Goal: Task Accomplishment & Management: Manage account settings

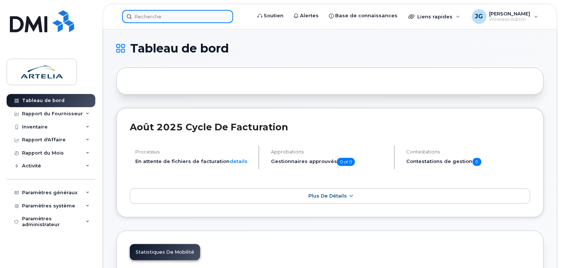
click at [171, 19] on input at bounding box center [177, 16] width 111 height 13
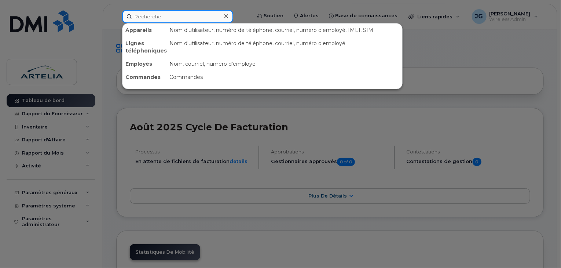
paste input "4185766782"
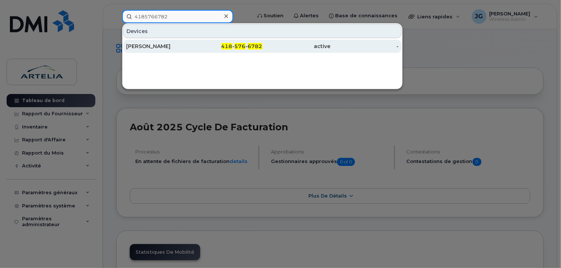
type input "4185766782"
click at [165, 44] on div "Gabriel Aubin Blackburn" at bounding box center [160, 46] width 68 height 7
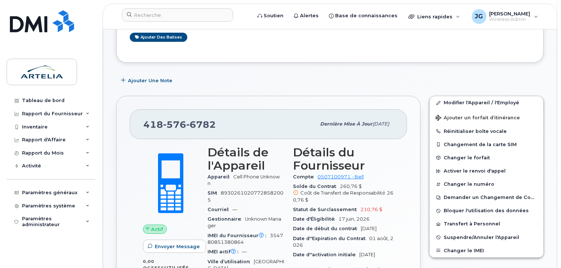
scroll to position [108, 0]
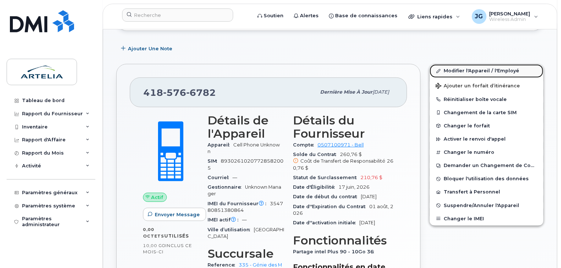
click at [440, 69] on icon at bounding box center [439, 71] width 4 height 4
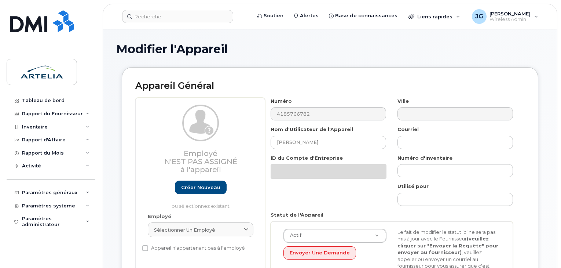
select select "29522003"
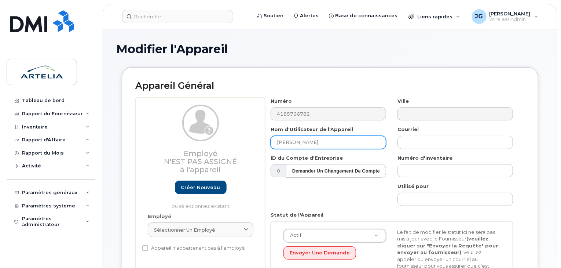
drag, startPoint x: 348, startPoint y: 140, endPoint x: 171, endPoint y: 140, distance: 176.8
click at [171, 140] on div "Employé N'est pas assigné à l'appareil Créer nouveau ou sélectionnez existant E…" at bounding box center [330, 204] width 390 height 212
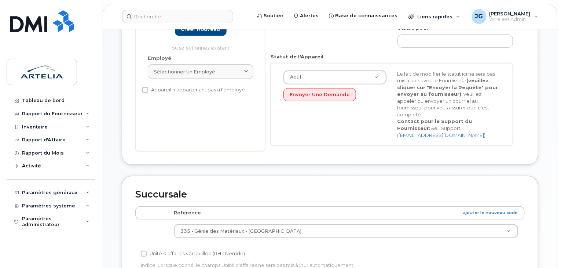
scroll to position [176, 0]
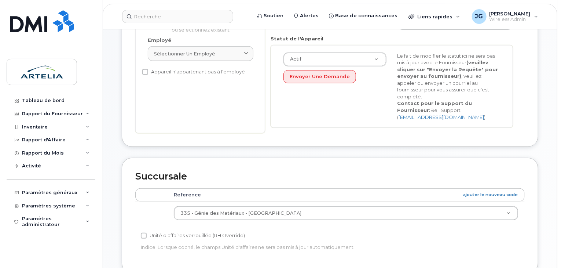
type input "Ligne Spare"
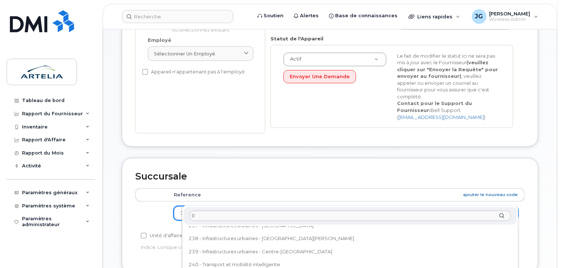
scroll to position [0, 0]
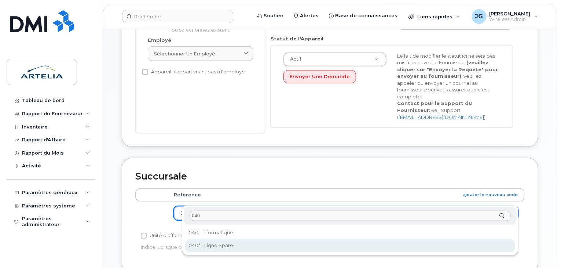
type input "040"
select select "29521960"
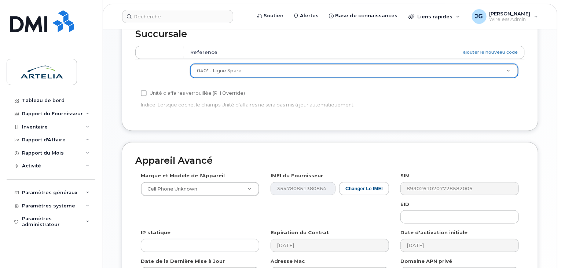
scroll to position [396, 0]
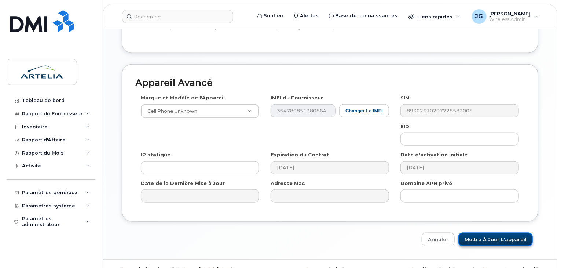
click at [494, 233] on input "Mettre à jour l'appareil" at bounding box center [496, 240] width 74 height 14
type input "Sauvegarde..."
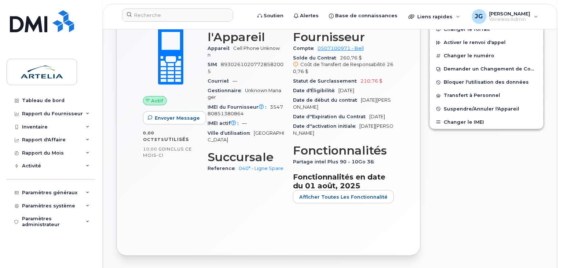
scroll to position [215, 0]
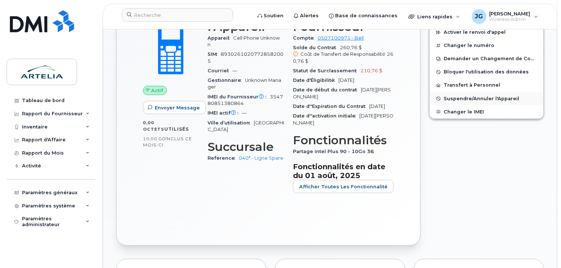
click at [462, 96] on span "Suspendre/Annuler l'Appareil" at bounding box center [482, 99] width 76 height 6
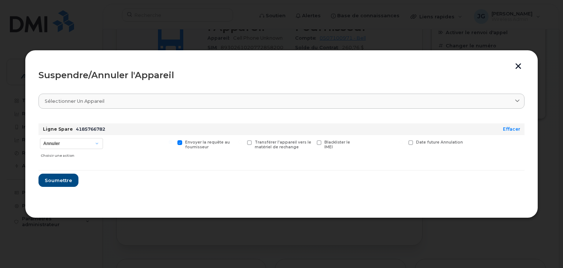
click at [74, 136] on div "Annuler Suspendre - Prolonger la suspension Suspendre - Tarif réduit Suspendre …" at bounding box center [72, 148] width 66 height 26
click at [74, 140] on select "Annuler Suspendre - Prolonger la suspension Suspendre - Tarif réduit Suspendre …" at bounding box center [71, 143] width 63 height 11
select select "[object Object]"
click at [40, 138] on select "Annuler Suspendre - Prolonger la suspension Suspendre - Tarif réduit Suspendre …" at bounding box center [71, 143] width 63 height 11
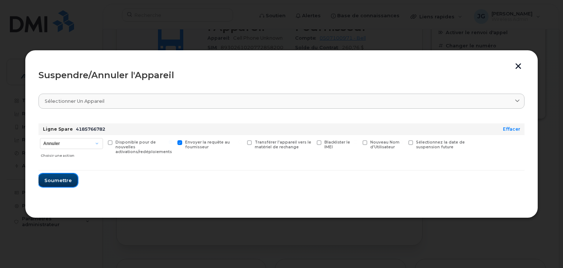
click at [68, 177] on span "Soumettre" at bounding box center [58, 180] width 28 height 7
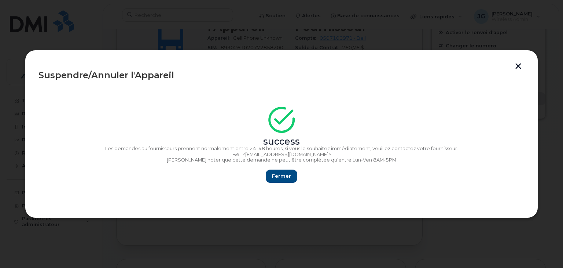
click at [276, 168] on div "success Les demandes au fournisseurs prennent normalement entre 24–48 heures, s…" at bounding box center [282, 147] width 486 height 72
click at [276, 174] on span "Fermer" at bounding box center [281, 175] width 19 height 7
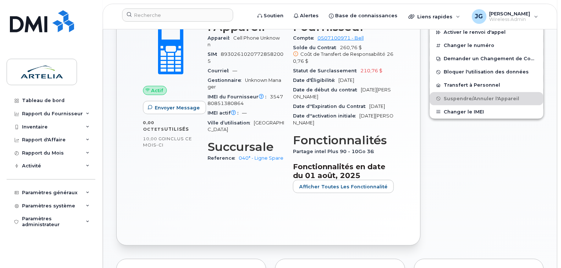
click at [182, 4] on div "Soutien Alertes Base de connaissances Liens rapides Suspendre/Supprimer l’appar…" at bounding box center [330, 17] width 455 height 26
click at [186, 19] on input at bounding box center [177, 14] width 111 height 13
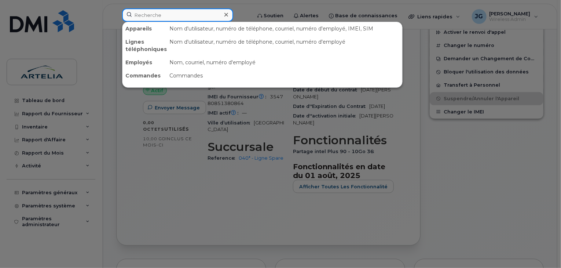
paste input "4383375013"
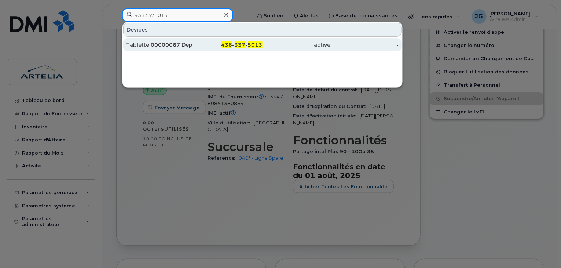
type input "4383375013"
click at [171, 48] on div "Tablette 00000067 Dep 335" at bounding box center [160, 44] width 68 height 7
